Goal: Transaction & Acquisition: Download file/media

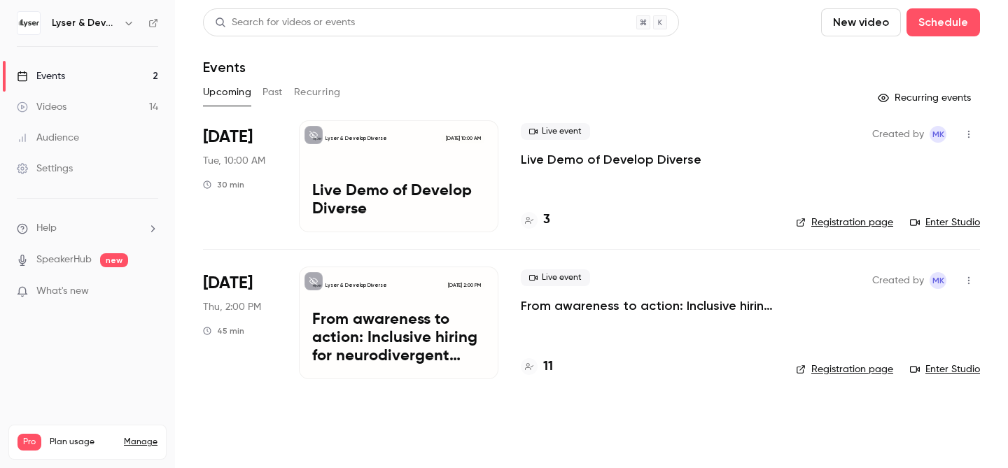
click at [70, 136] on div "Audience" at bounding box center [48, 138] width 62 height 14
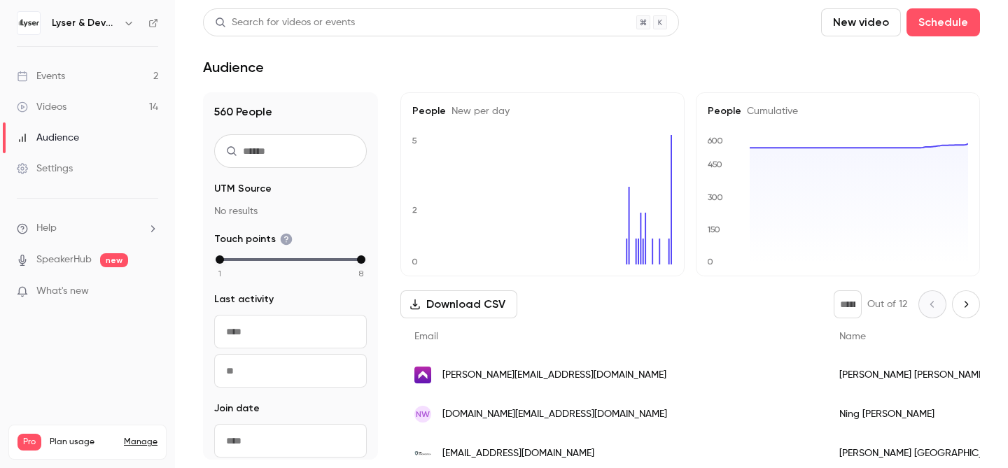
click at [56, 71] on div "Events" at bounding box center [41, 76] width 48 height 14
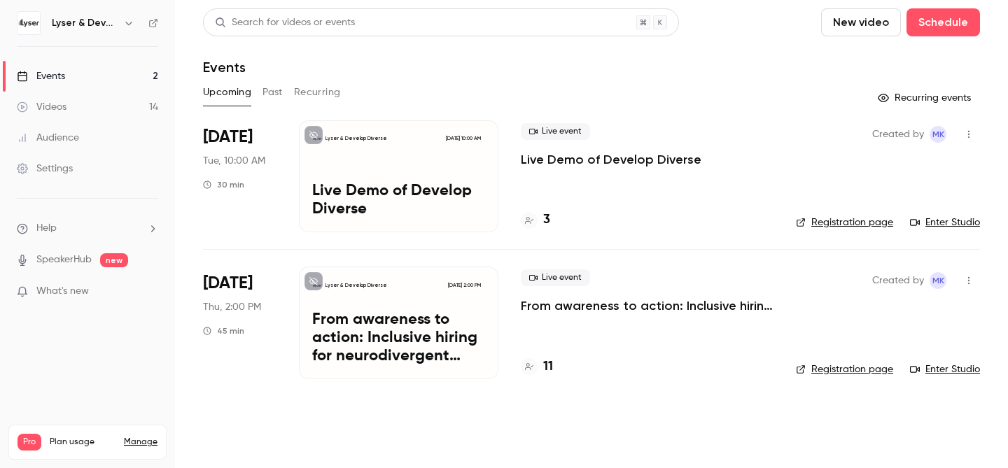
click at [278, 94] on button "Past" at bounding box center [272, 92] width 20 height 22
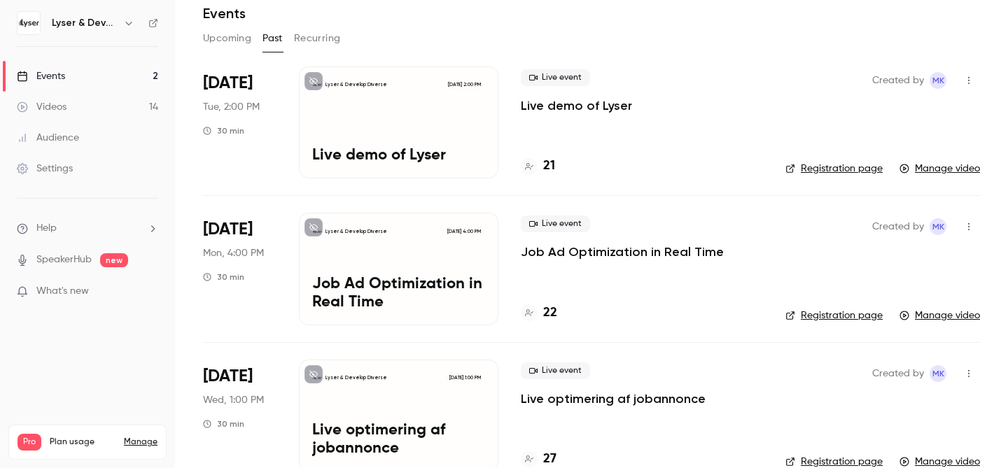
scroll to position [55, 0]
click at [551, 163] on h4 "21" at bounding box center [549, 165] width 12 height 19
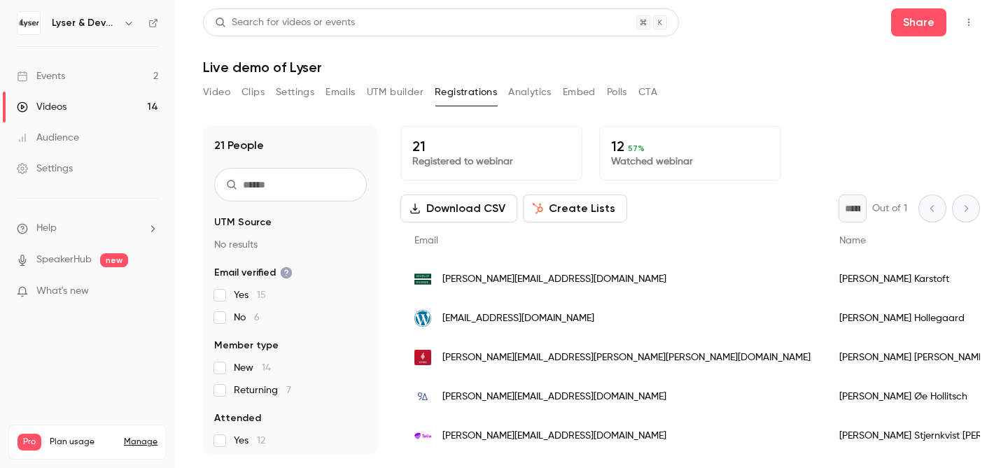
click at [616, 147] on p "12 57 %" at bounding box center [690, 146] width 158 height 17
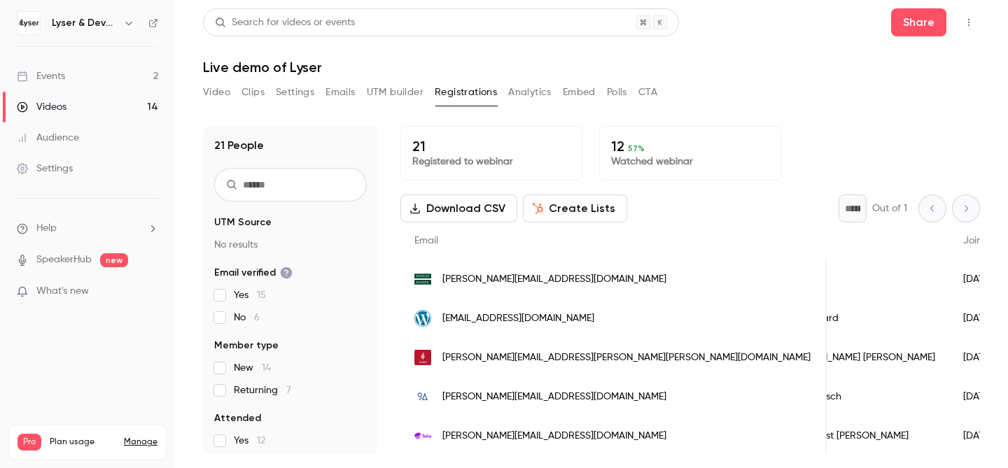
click at [970, 25] on icon "Top Bar Actions" at bounding box center [968, 22] width 11 height 10
click at [701, 74] on div at bounding box center [504, 234] width 1008 height 468
click at [966, 18] on icon "Top Bar Actions" at bounding box center [968, 22] width 11 height 10
click at [754, 71] on div at bounding box center [504, 234] width 1008 height 468
click at [465, 210] on button "Download CSV" at bounding box center [458, 209] width 117 height 28
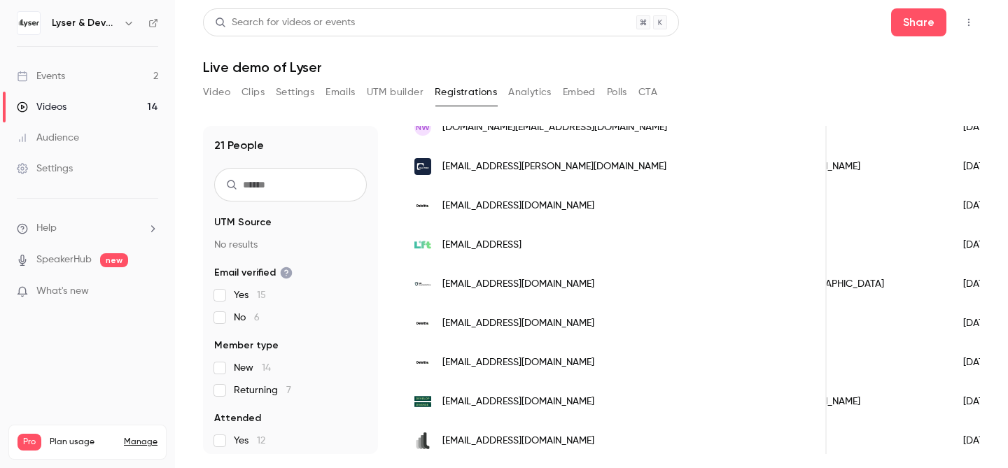
scroll to position [628, 0]
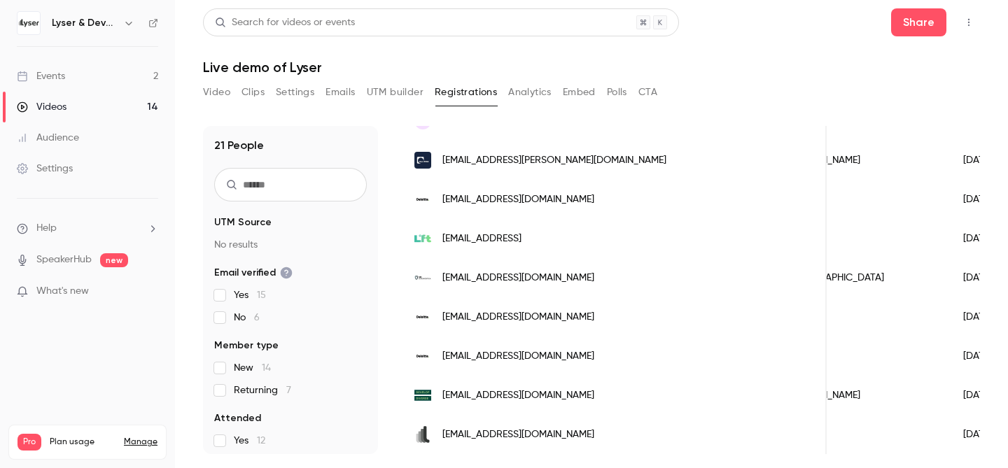
click at [59, 71] on div "Events" at bounding box center [41, 76] width 48 height 14
